Goal: Check status: Check status

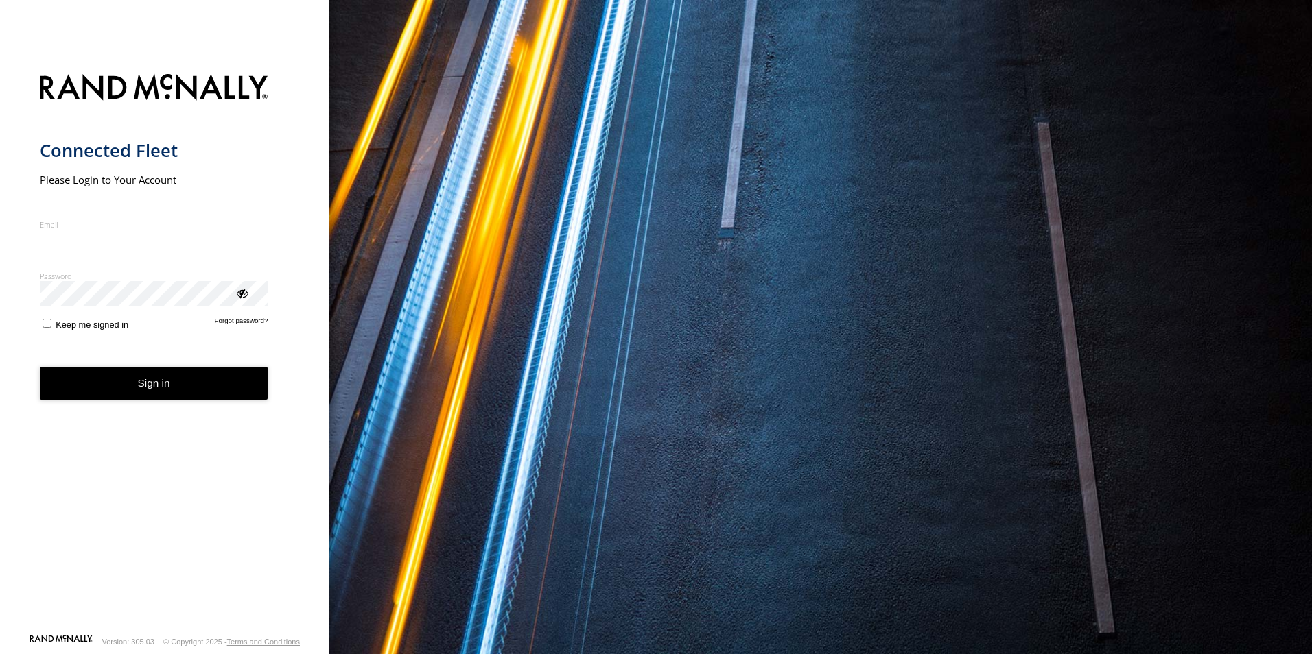
type input "**********"
click at [45, 340] on form "**********" at bounding box center [165, 350] width 250 height 568
click at [119, 398] on button "Sign in" at bounding box center [154, 384] width 228 height 34
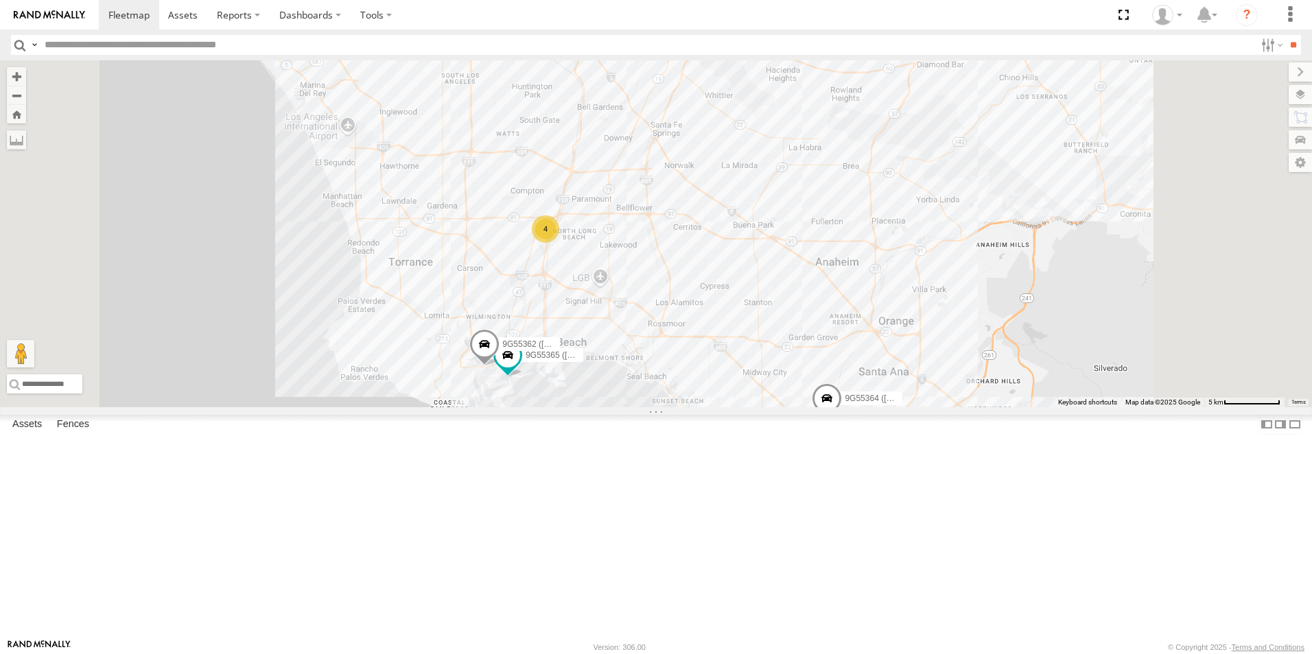
click at [842, 421] on span at bounding box center [827, 402] width 30 height 37
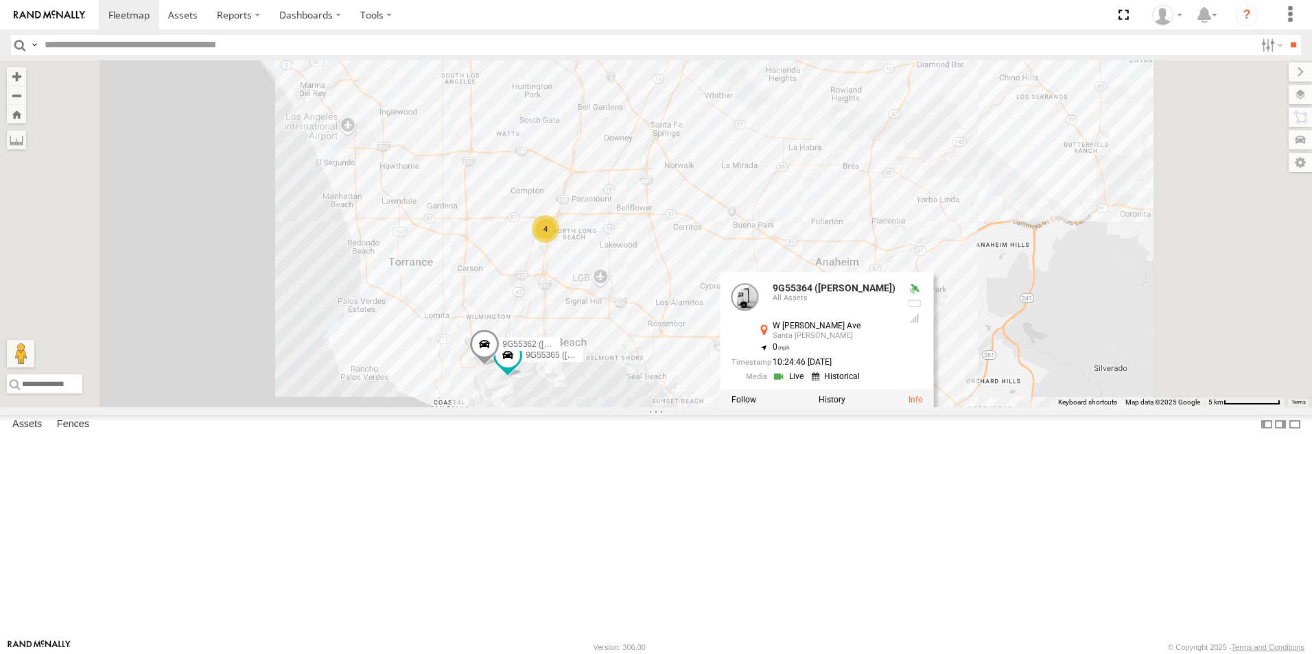
click at [807, 383] on link at bounding box center [789, 376] width 35 height 13
click at [923, 295] on div at bounding box center [914, 289] width 16 height 11
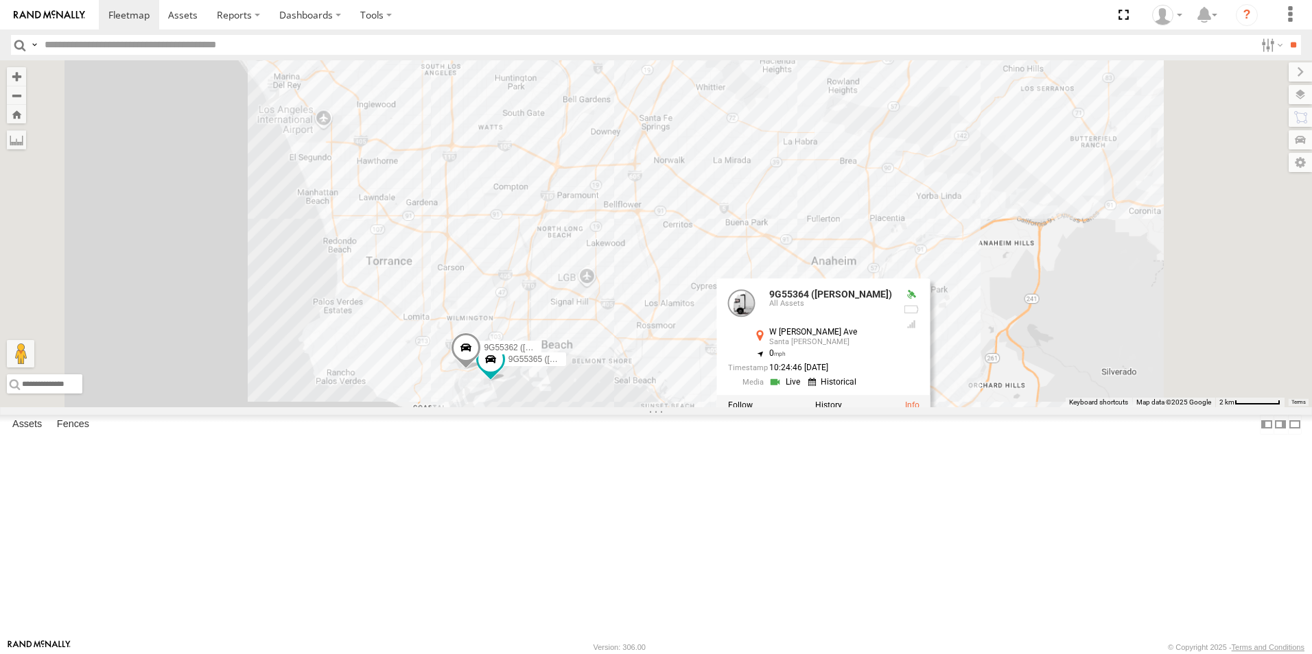
click at [1074, 407] on div "9G55364 ([PERSON_NAME]) 9G14783 ([PERSON_NAME]) 9G55365 ([PERSON_NAME]) 9G55362…" at bounding box center [656, 233] width 1312 height 347
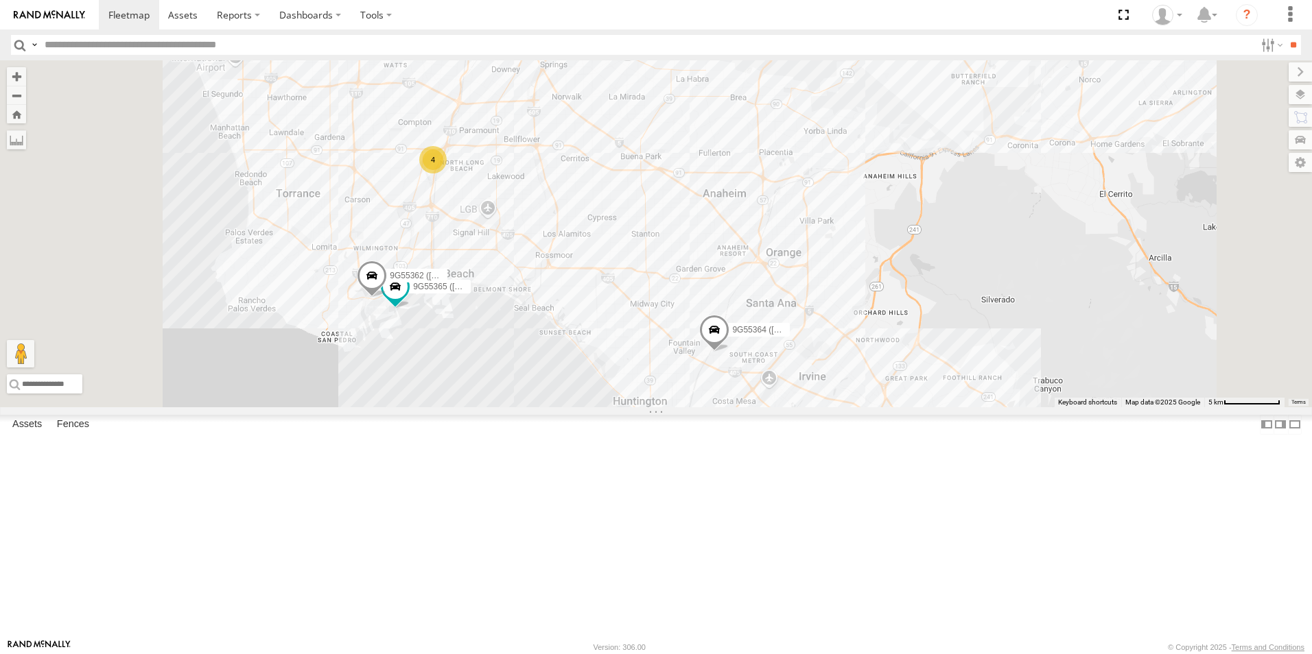
drag, startPoint x: 864, startPoint y: 573, endPoint x: 899, endPoint y: 373, distance: 202.8
click at [729, 353] on span at bounding box center [714, 334] width 30 height 37
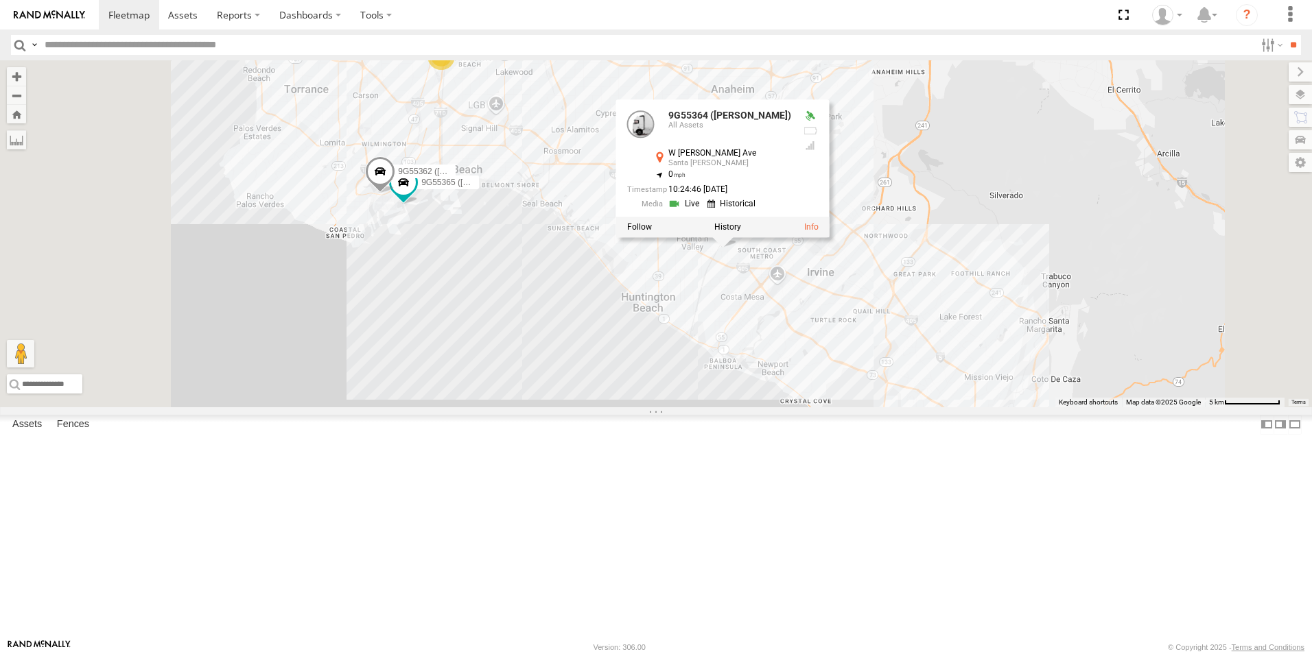
click at [877, 401] on div "9G55364 ([PERSON_NAME]) 9G14783 ([PERSON_NAME]) 9G55365 ([PERSON_NAME]) 9G55362…" at bounding box center [656, 233] width 1312 height 347
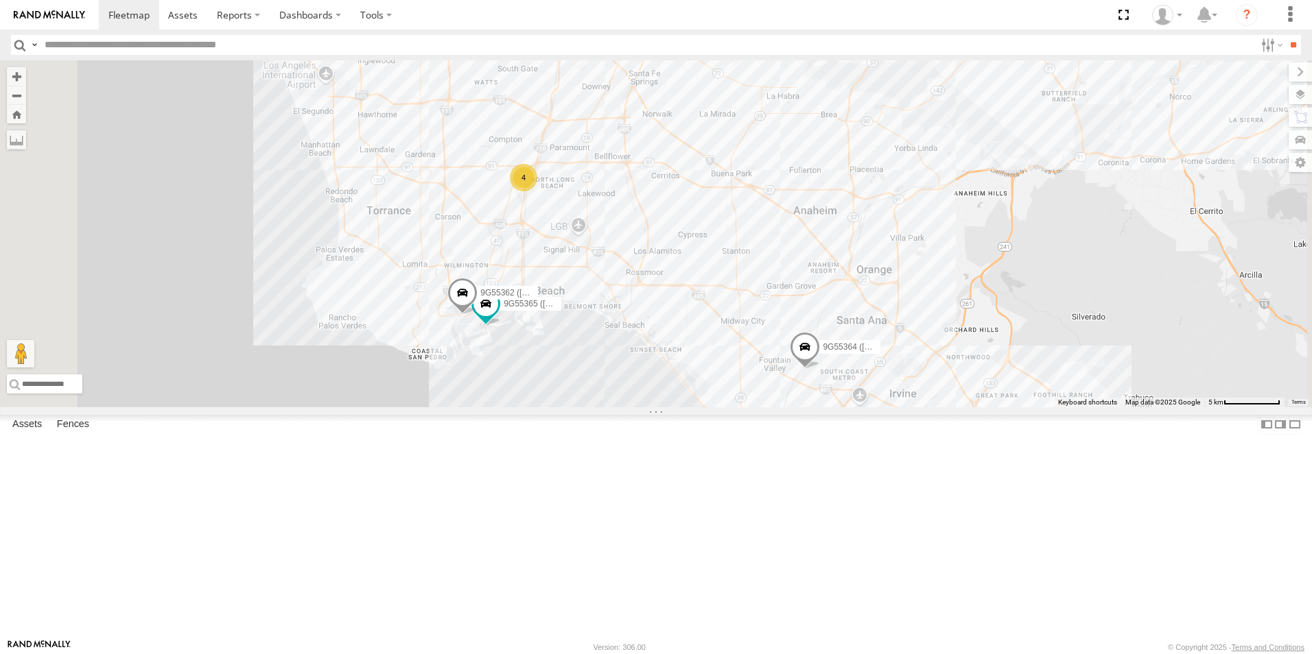
drag, startPoint x: 966, startPoint y: 573, endPoint x: 937, endPoint y: 504, distance: 75.0
click at [937, 407] on div "9G55364 (ANDY) 9G14783 (ERICK) 9G55365 (MIGUEL) 9G55362 (ARON) 4" at bounding box center [656, 233] width 1312 height 347
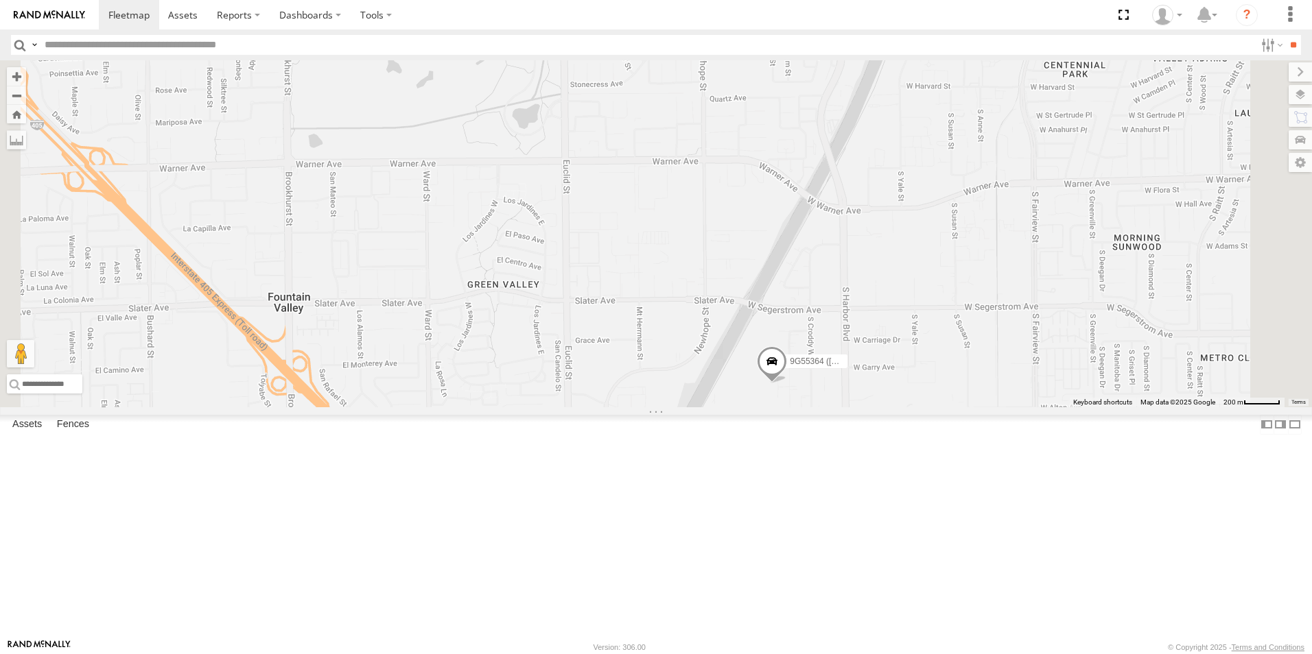
drag, startPoint x: 1047, startPoint y: 542, endPoint x: 1017, endPoint y: 416, distance: 129.8
click at [1017, 407] on div "9G55364 (ANDY) 9G14783 (ERICK) 9G55365 (MIGUEL) 9G55362 (ARON) TAXZ486424 TAXZ4…" at bounding box center [656, 233] width 1312 height 347
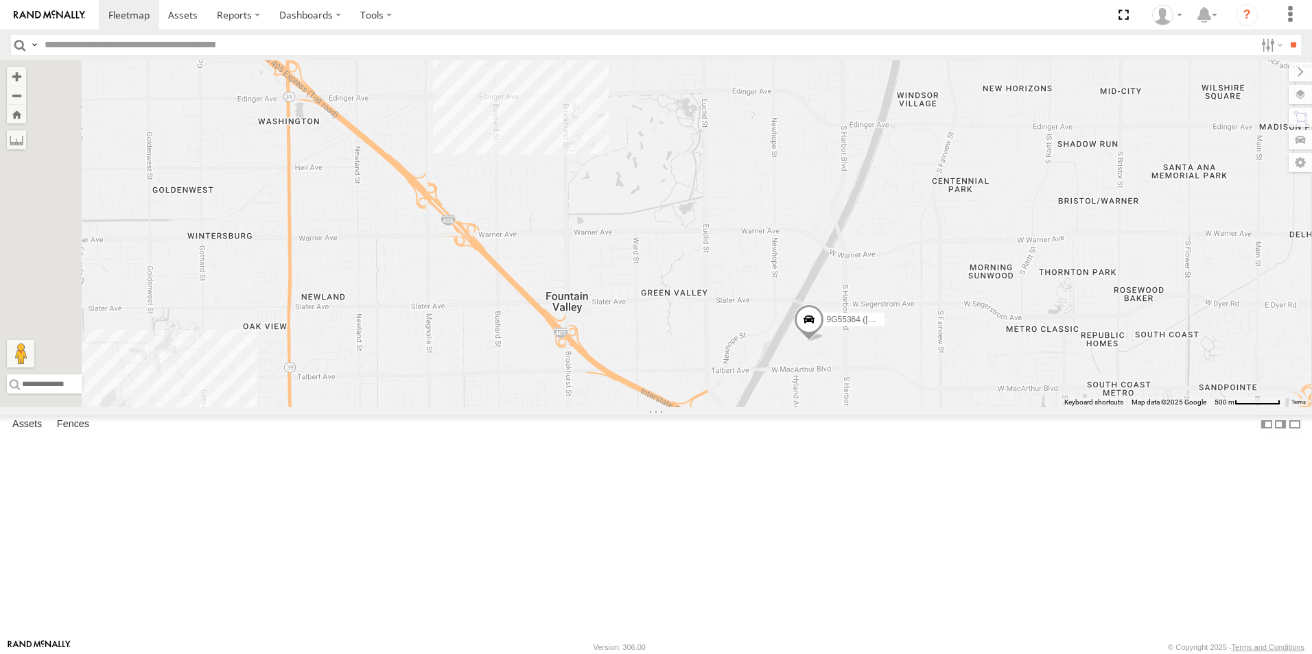
drag, startPoint x: 991, startPoint y: 429, endPoint x: 980, endPoint y: 431, distance: 10.5
click at [824, 342] on span at bounding box center [809, 323] width 30 height 37
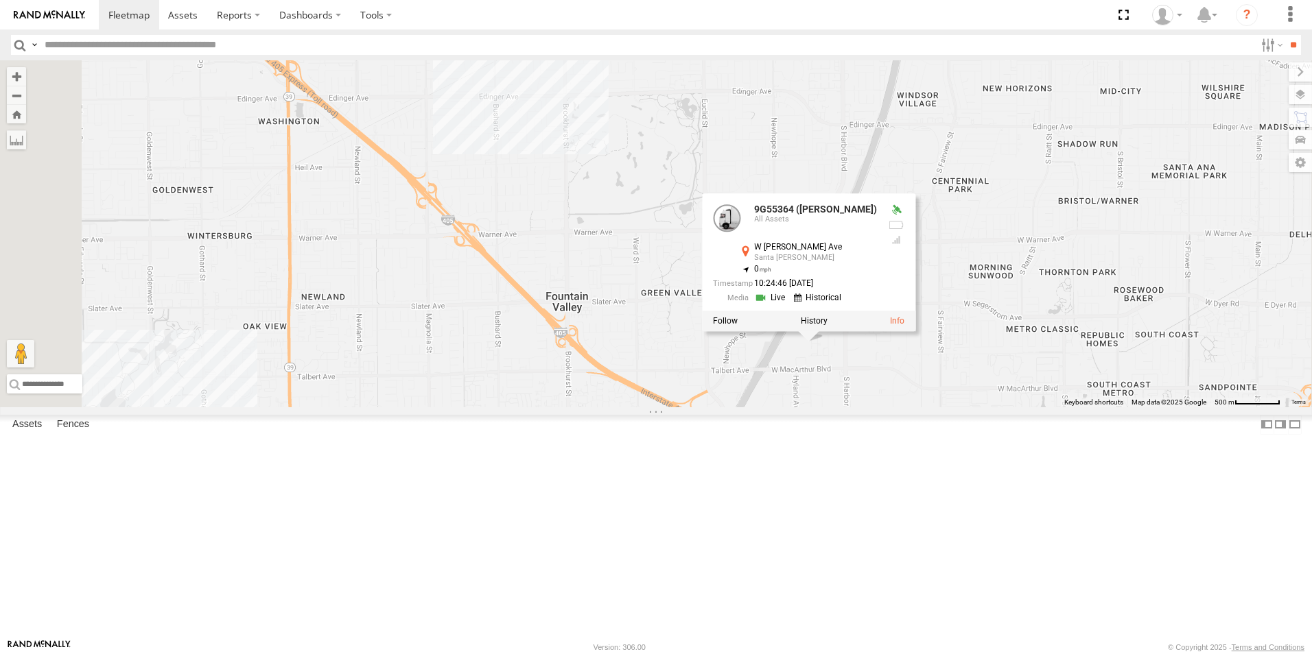
click at [0, 0] on div "9G55364 ([PERSON_NAME])" at bounding box center [0, 0] width 0 height 0
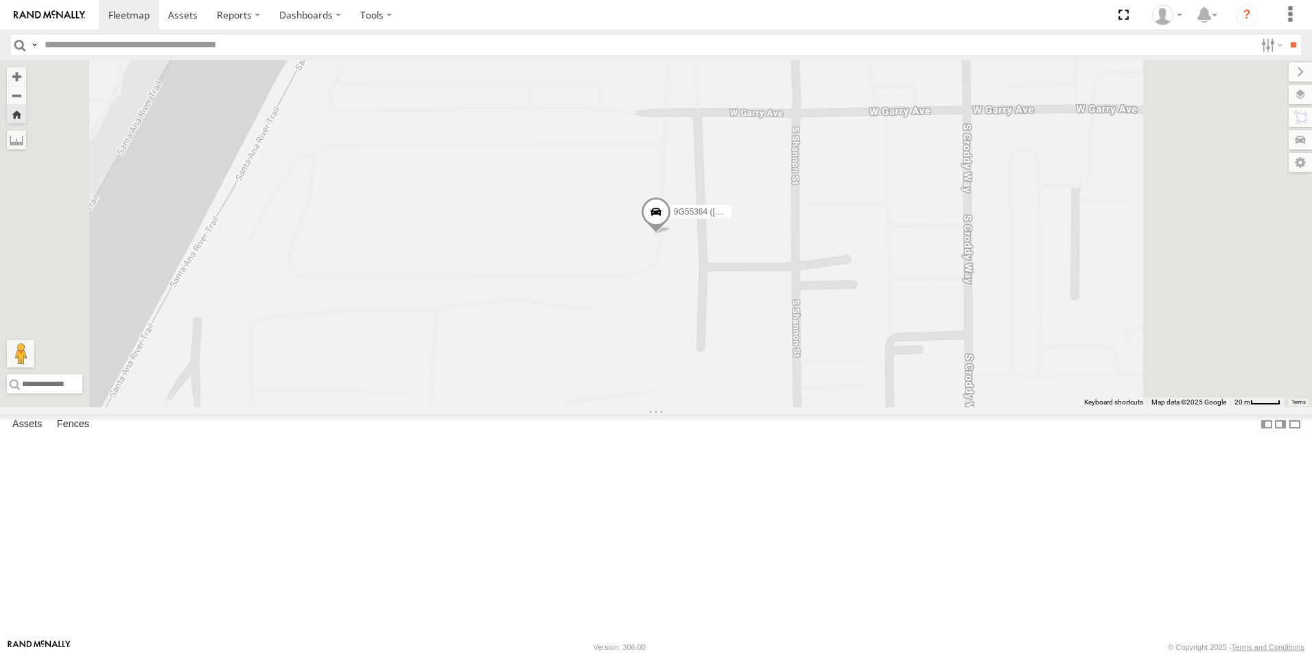
click at [0, 0] on link at bounding box center [0, 0] width 0 height 0
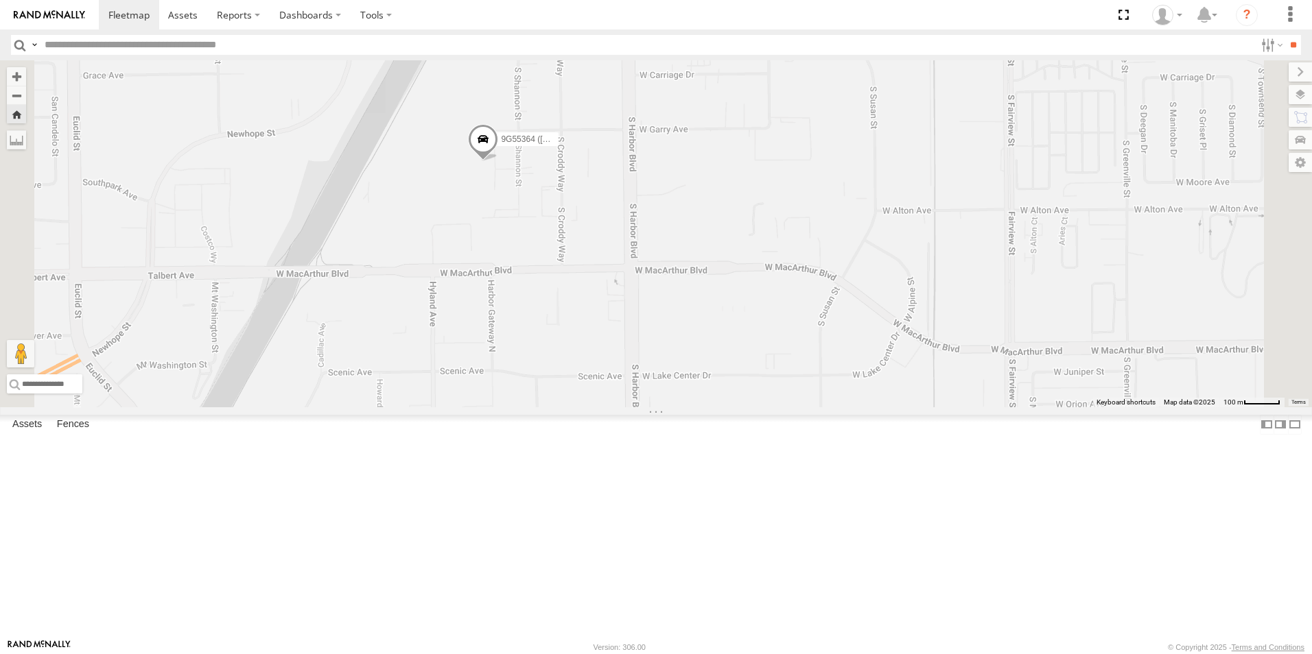
drag, startPoint x: 578, startPoint y: 263, endPoint x: 965, endPoint y: 335, distance: 394.2
click at [965, 335] on div "9G55364 ([PERSON_NAME])" at bounding box center [656, 233] width 1312 height 347
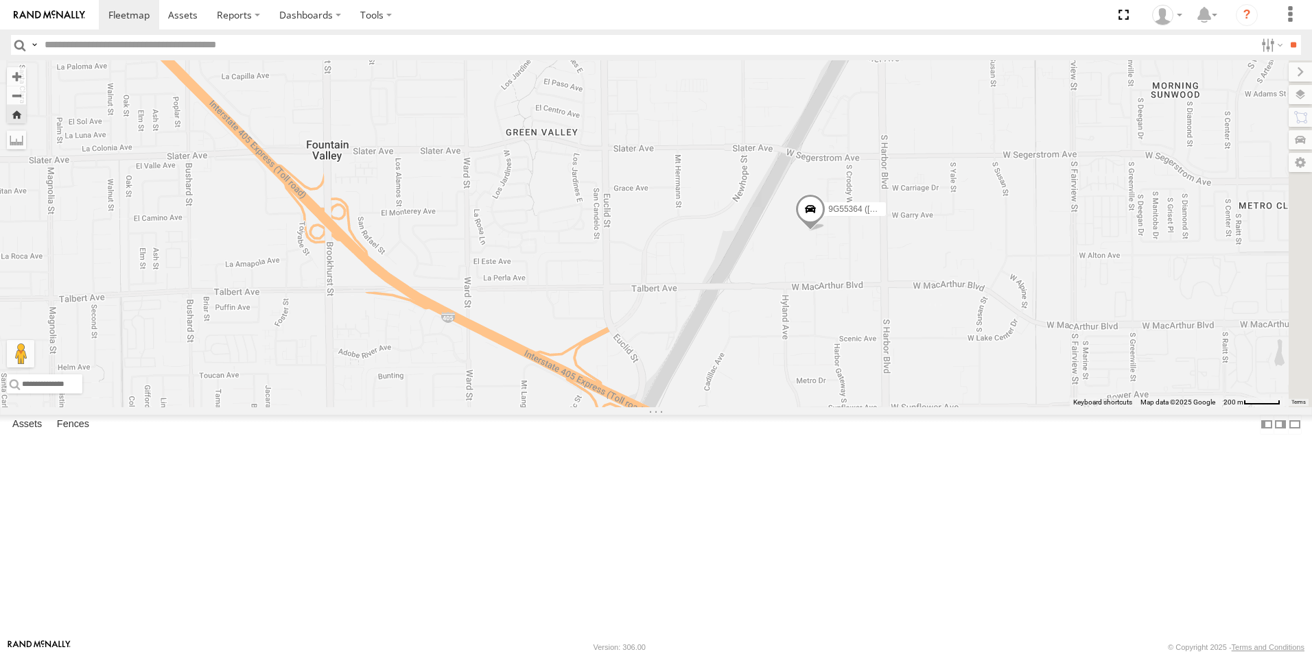
drag, startPoint x: 1013, startPoint y: 330, endPoint x: 876, endPoint y: 349, distance: 138.5
click at [876, 349] on div "9G55364 ([PERSON_NAME])" at bounding box center [656, 233] width 1312 height 347
